Goal: Task Accomplishment & Management: Complete application form

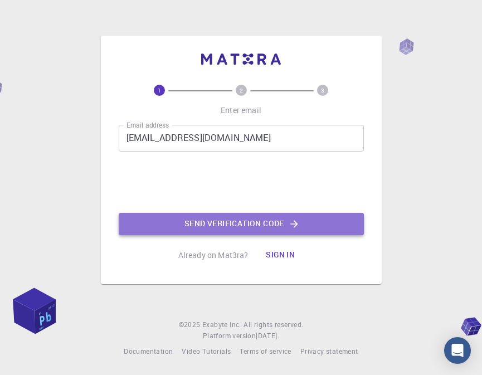
click at [237, 223] on button "Send verification code" at bounding box center [241, 224] width 245 height 22
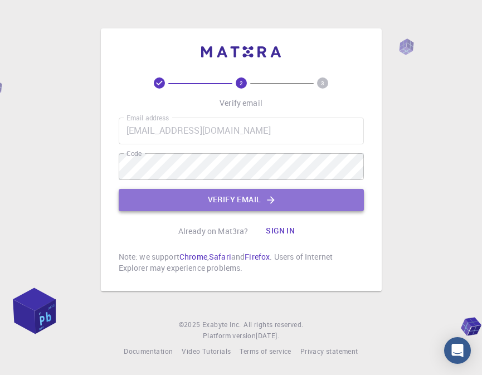
click at [198, 203] on button "Verify email" at bounding box center [241, 200] width 245 height 22
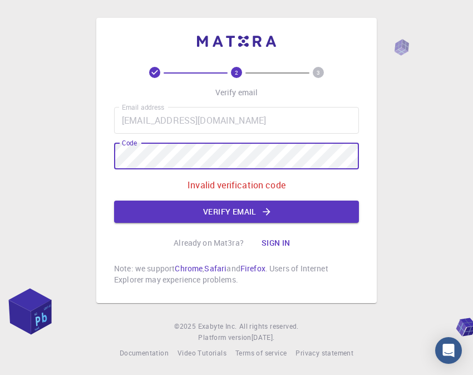
click at [106, 159] on div "2 3 Verify email Email address [EMAIL_ADDRESS][DOMAIN_NAME] Email address Code …" at bounding box center [236, 160] width 281 height 285
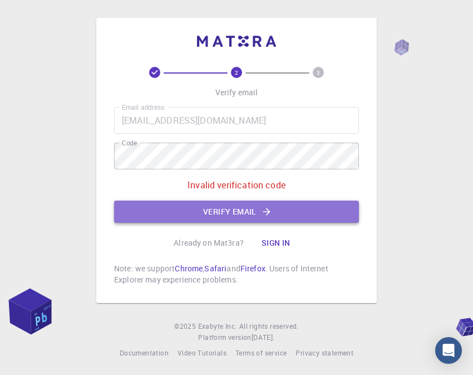
click at [253, 209] on button "Verify email" at bounding box center [236, 212] width 245 height 22
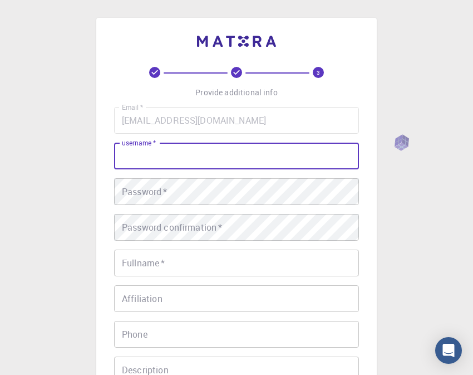
click at [224, 154] on input "username   *" at bounding box center [236, 156] width 245 height 27
type input "[PERSON_NAME]"
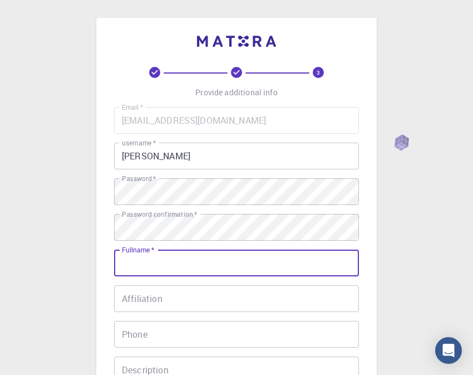
click at [193, 264] on input "Fullname   *" at bounding box center [236, 263] width 245 height 27
type input "m"
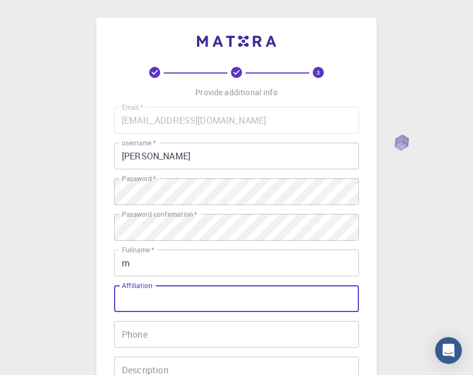
click at [157, 303] on input "Affiliation" at bounding box center [236, 298] width 245 height 27
click at [408, 291] on div "3 Provide additional info Email   * [EMAIL_ADDRESS][DOMAIN_NAME] Email   * user…" at bounding box center [236, 283] width 473 height 567
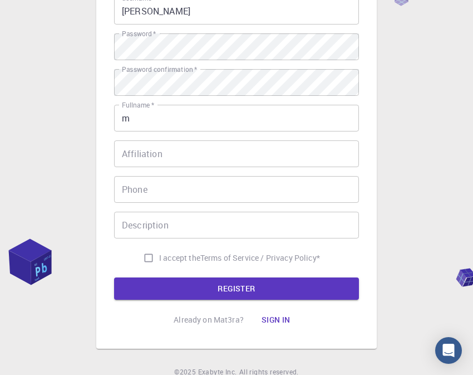
scroll to position [156, 0]
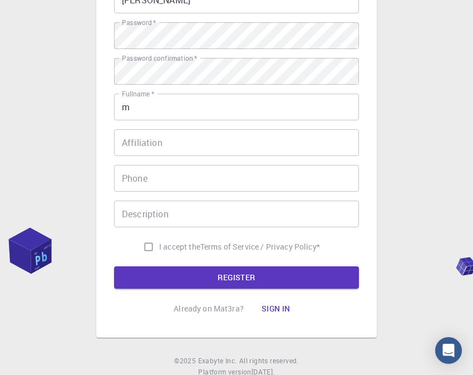
click at [190, 247] on span "I accept the" at bounding box center [179, 246] width 41 height 11
click at [159, 247] on input "I accept the Terms of Service / Privacy Policy *" at bounding box center [148, 246] width 21 height 21
checkbox input "true"
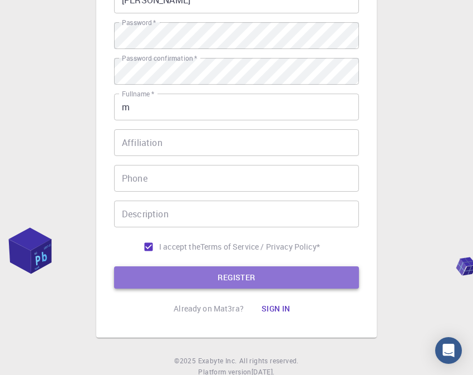
click at [207, 275] on button "REGISTER" at bounding box center [236, 277] width 245 height 22
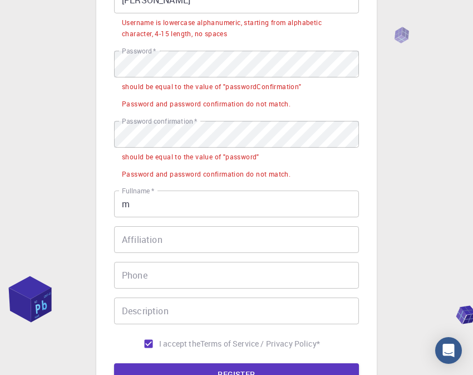
click at [73, 161] on div "3 Provide additional info Email   * [EMAIL_ADDRESS][DOMAIN_NAME] Email   * user…" at bounding box center [236, 176] width 473 height 664
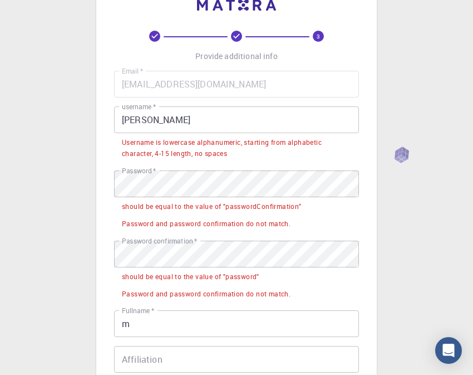
scroll to position [0, 0]
